Goal: Task Accomplishment & Management: Manage account settings

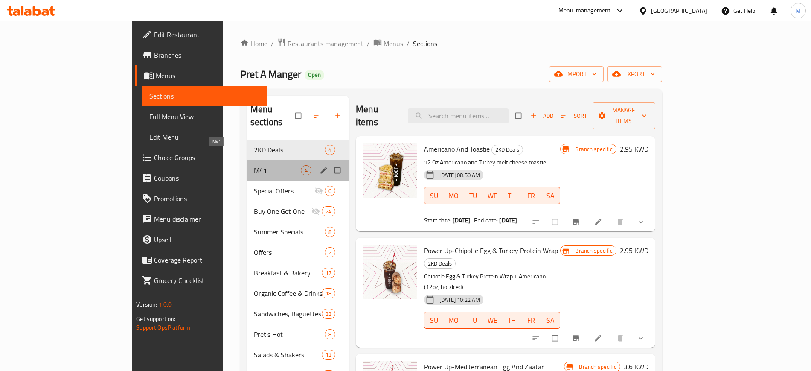
click at [254, 165] on span "M41" at bounding box center [277, 170] width 47 height 10
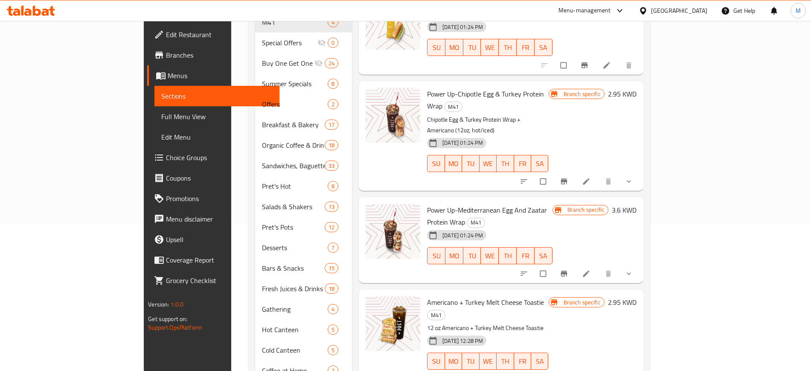
scroll to position [144, 0]
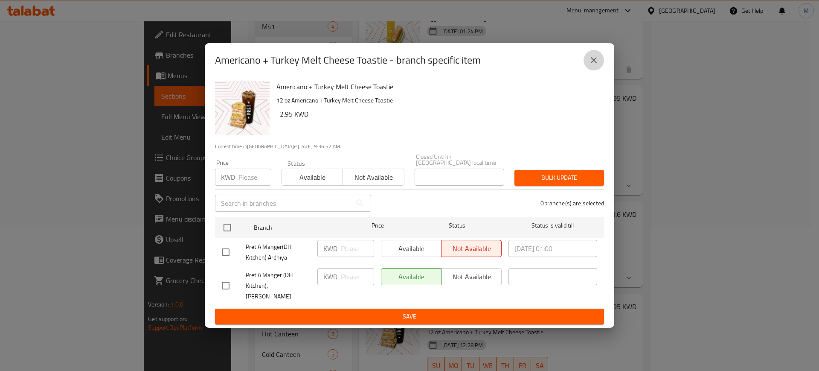
click at [598, 65] on icon "close" at bounding box center [593, 60] width 10 height 10
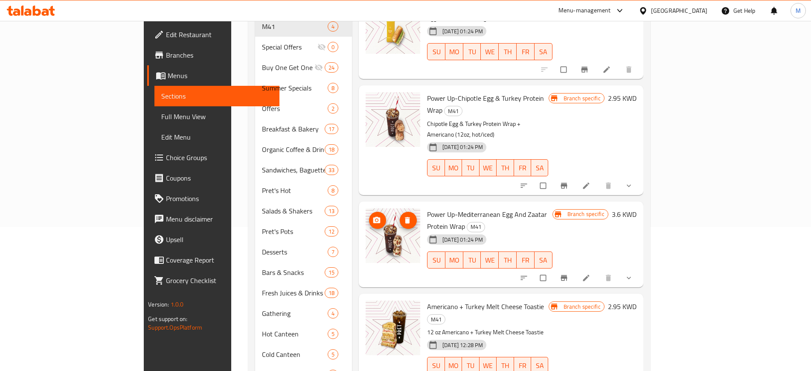
scroll to position [0, 0]
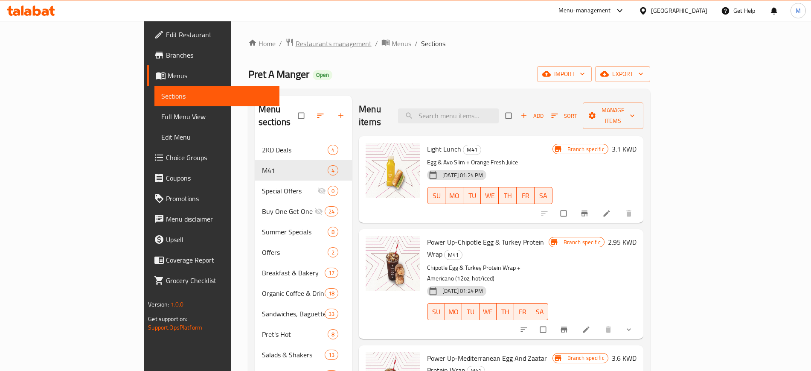
click at [295, 42] on span "Restaurants management" at bounding box center [333, 43] width 76 height 10
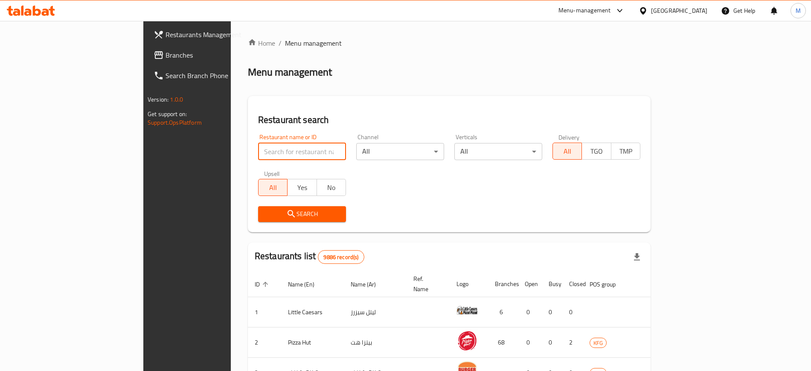
click at [290, 145] on input "search" at bounding box center [302, 151] width 88 height 17
type input "pret"
click button "Search" at bounding box center [302, 214] width 88 height 16
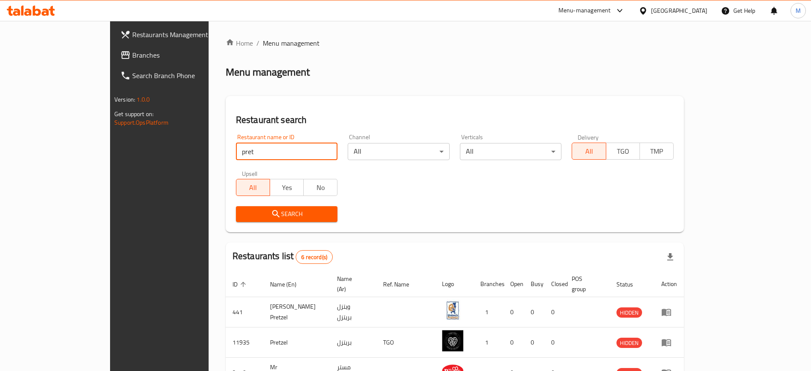
scroll to position [145, 0]
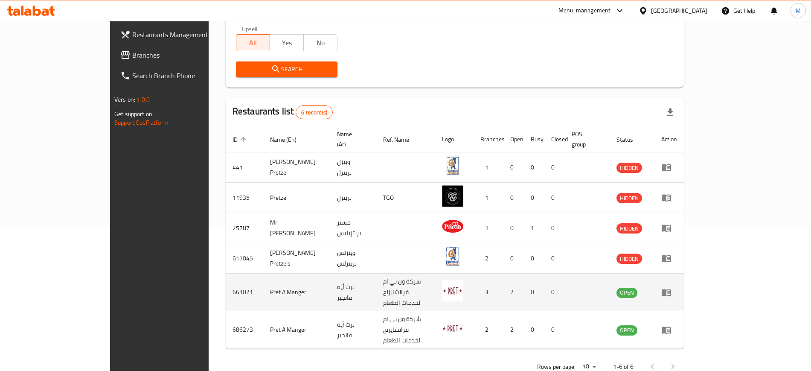
click at [671, 289] on icon "enhanced table" at bounding box center [665, 292] width 9 height 7
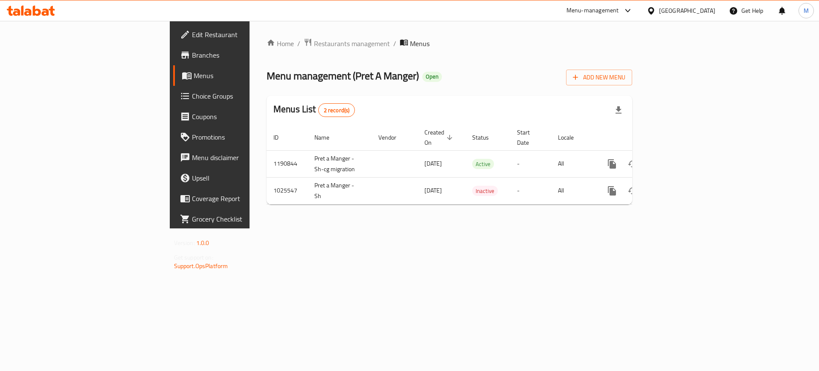
click at [649, 228] on div "Home / Restaurants management / Menus Menu management ( Pret A Manger ) Open Ad…" at bounding box center [448, 124] width 399 height 207
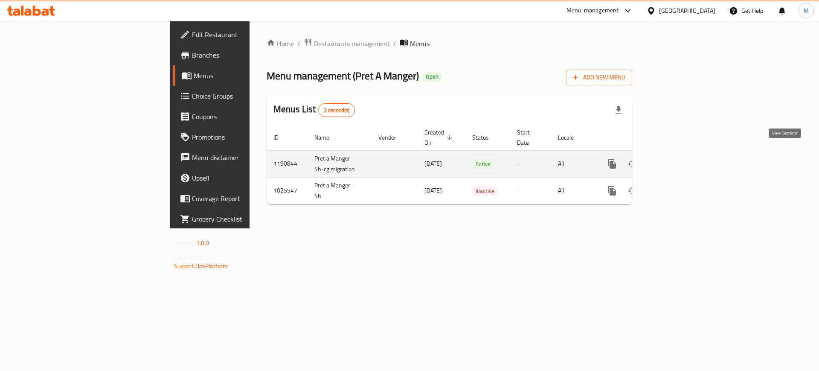
click at [678, 159] on icon "enhanced table" at bounding box center [673, 164] width 10 height 10
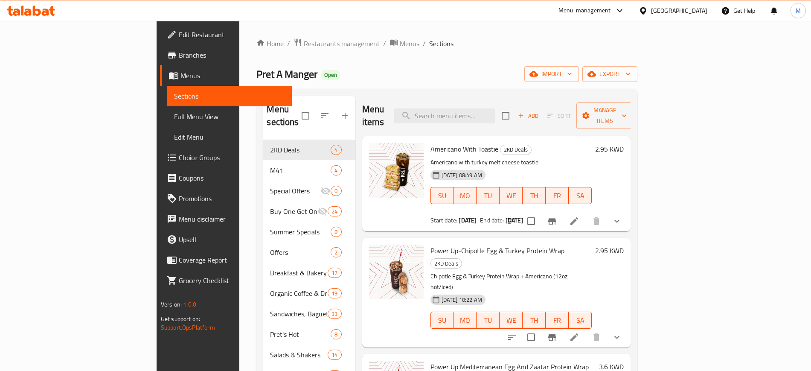
click at [585, 136] on div "Americano With Toastie 2KD Deals Americano with turkey melt cheese toastie [DAT…" at bounding box center [496, 183] width 269 height 95
click at [562, 211] on button "Branch-specific-item" at bounding box center [551, 221] width 20 height 20
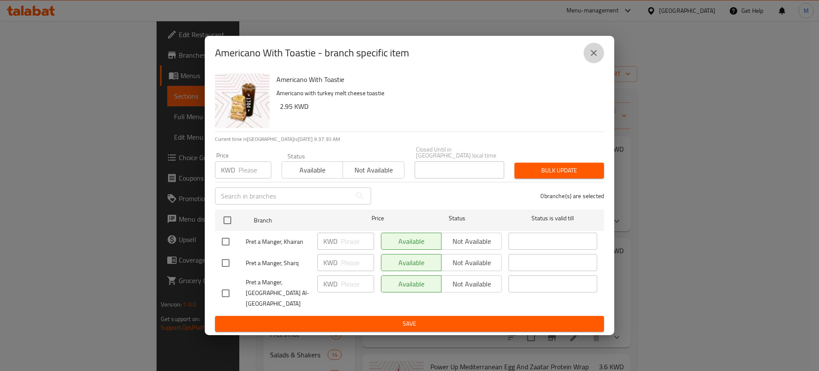
click at [596, 63] on button "close" at bounding box center [593, 53] width 20 height 20
